Goal: Entertainment & Leisure: Consume media (video, audio)

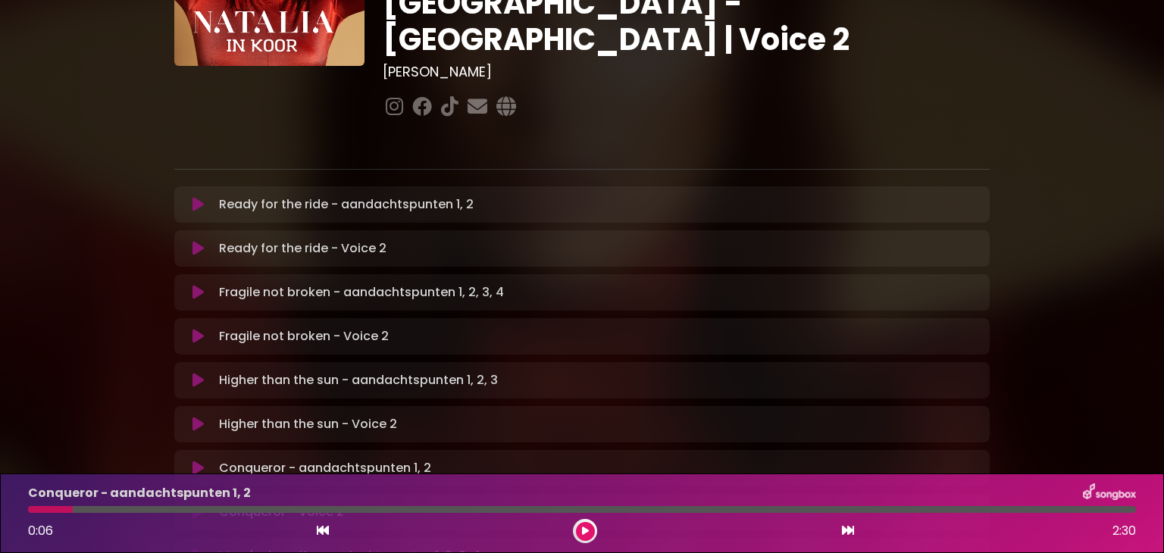
scroll to position [180, 0]
click at [189, 240] on button at bounding box center [198, 247] width 30 height 15
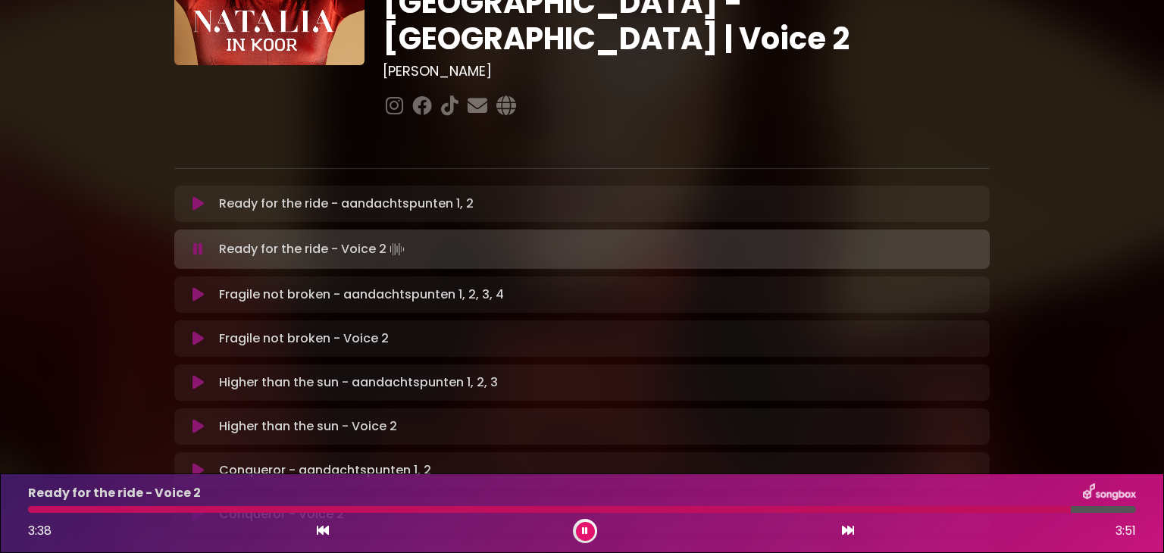
click at [201, 331] on icon at bounding box center [198, 338] width 11 height 15
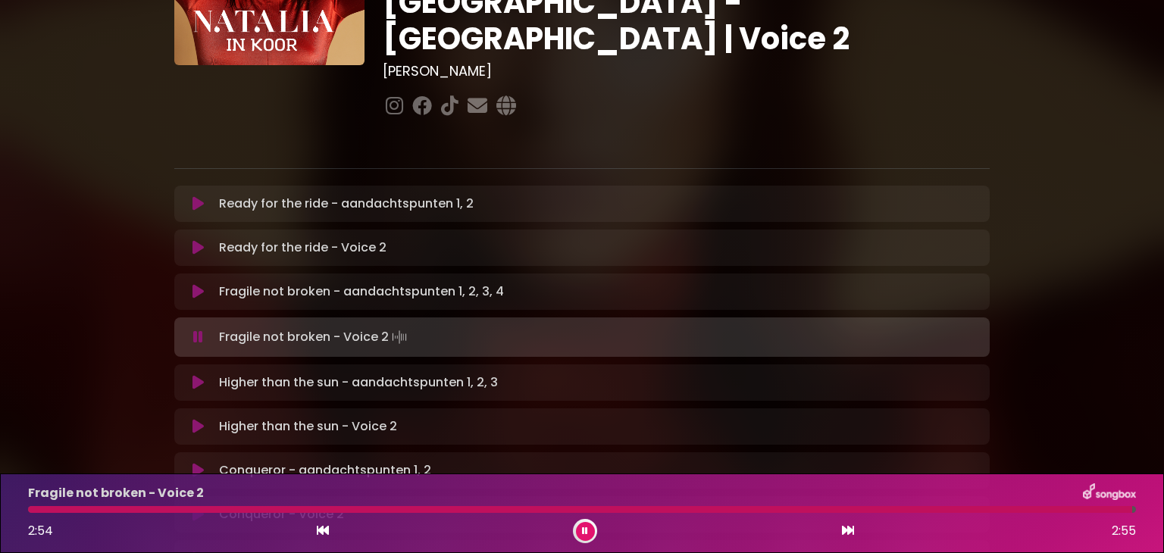
click at [199, 419] on icon at bounding box center [198, 426] width 11 height 15
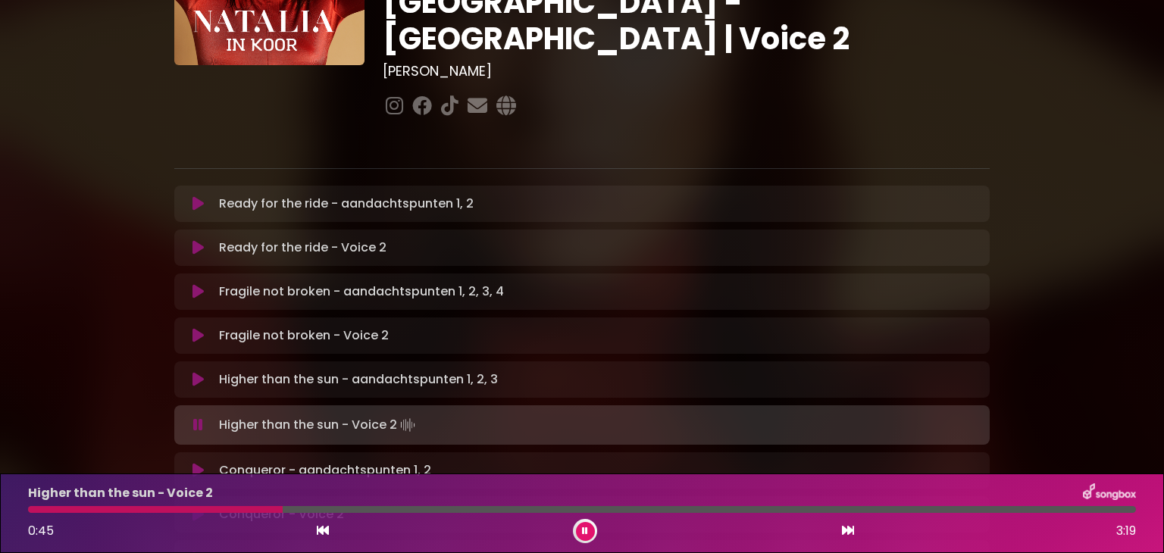
click at [36, 510] on div at bounding box center [155, 509] width 255 height 7
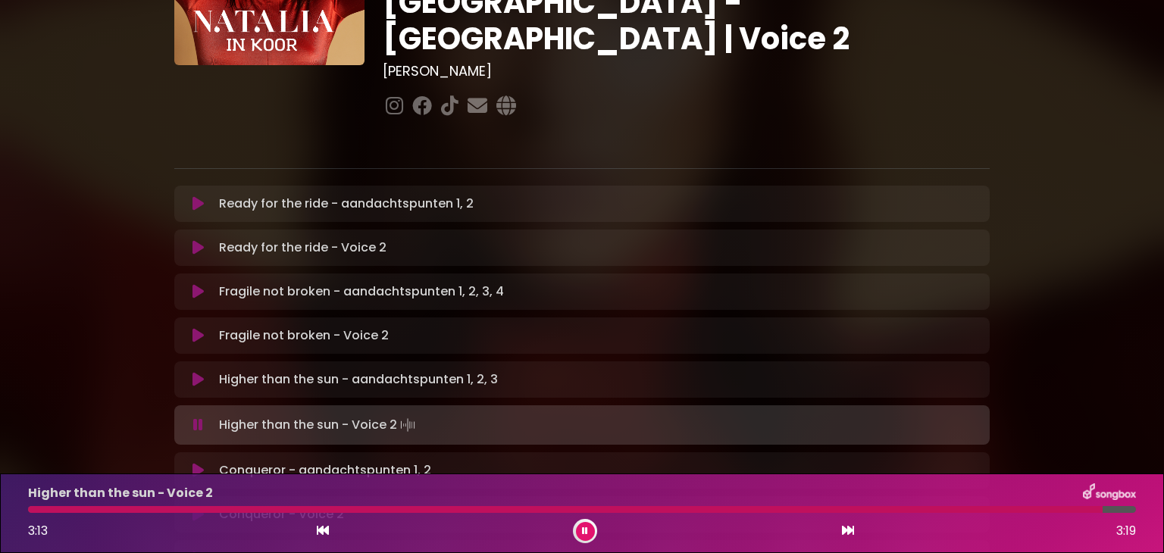
drag, startPoint x: 201, startPoint y: 368, endPoint x: 30, endPoint y: 513, distance: 224.8
click at [30, 513] on div "[PERSON_NAME] in [GEOGRAPHIC_DATA] | [GEOGRAPHIC_DATA] 1 - [GEOGRAPHIC_DATA] - …" at bounding box center [582, 550] width 1164 height 1423
click at [30, 513] on div "Higher than the sun - Voice 2 3:13 3:19" at bounding box center [582, 514] width 1126 height 60
click at [31, 507] on div at bounding box center [574, 509] width 1092 height 7
click at [30, 510] on div at bounding box center [559, 509] width 1063 height 7
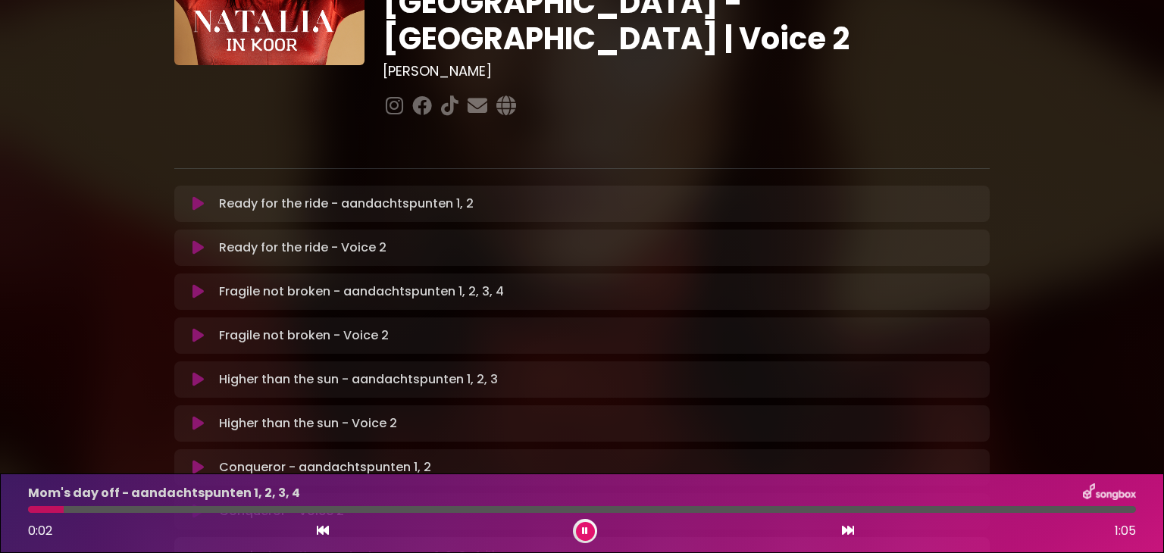
click at [584, 524] on button at bounding box center [585, 531] width 19 height 19
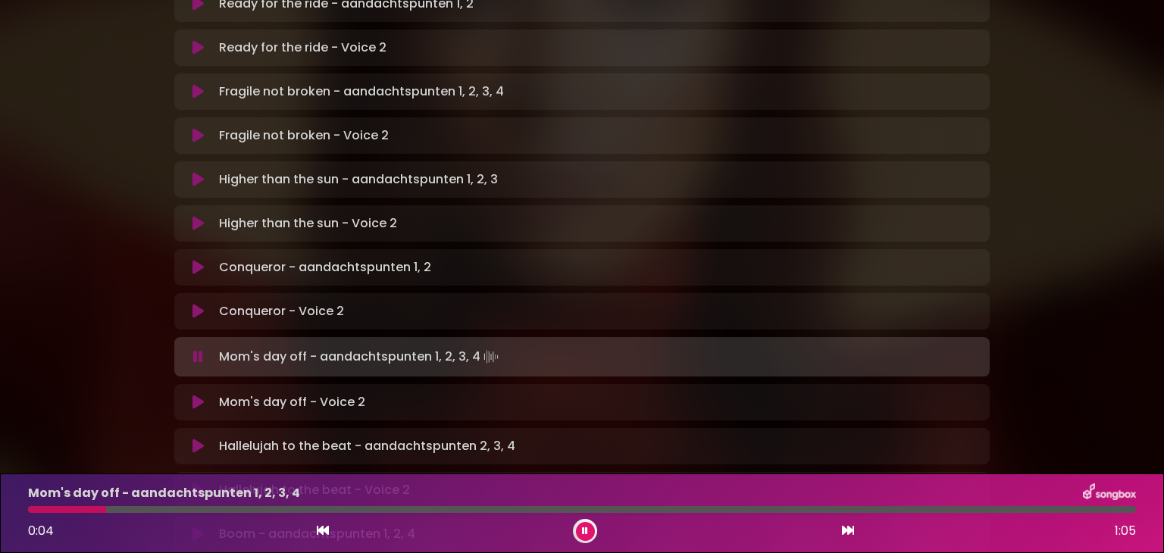
scroll to position [380, 0]
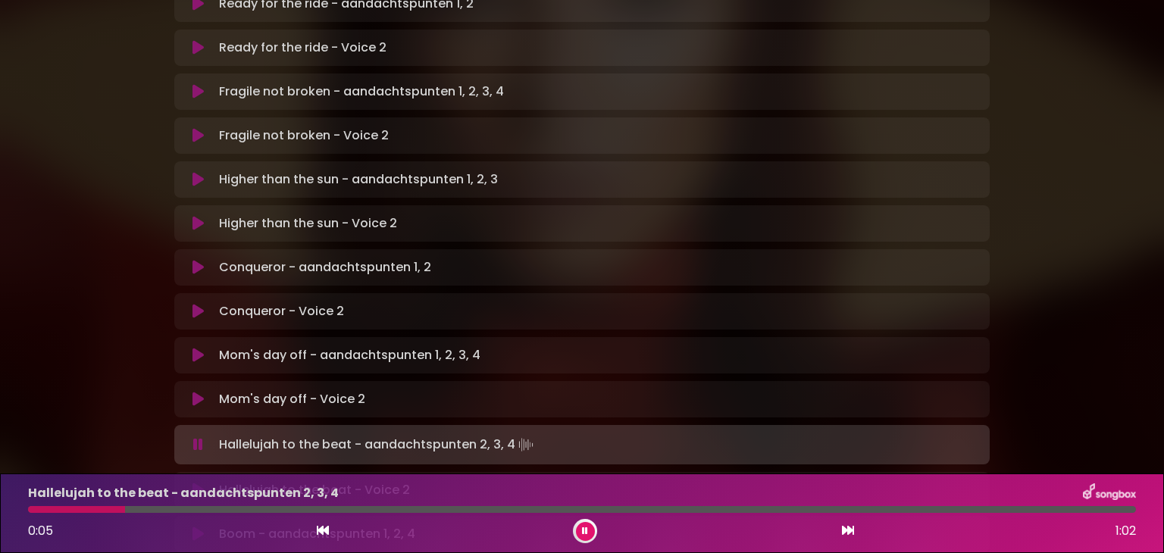
click at [596, 523] on div "0:05 1:02" at bounding box center [582, 531] width 1126 height 24
click at [576, 530] on button at bounding box center [585, 531] width 19 height 19
